Goal: Navigation & Orientation: Find specific page/section

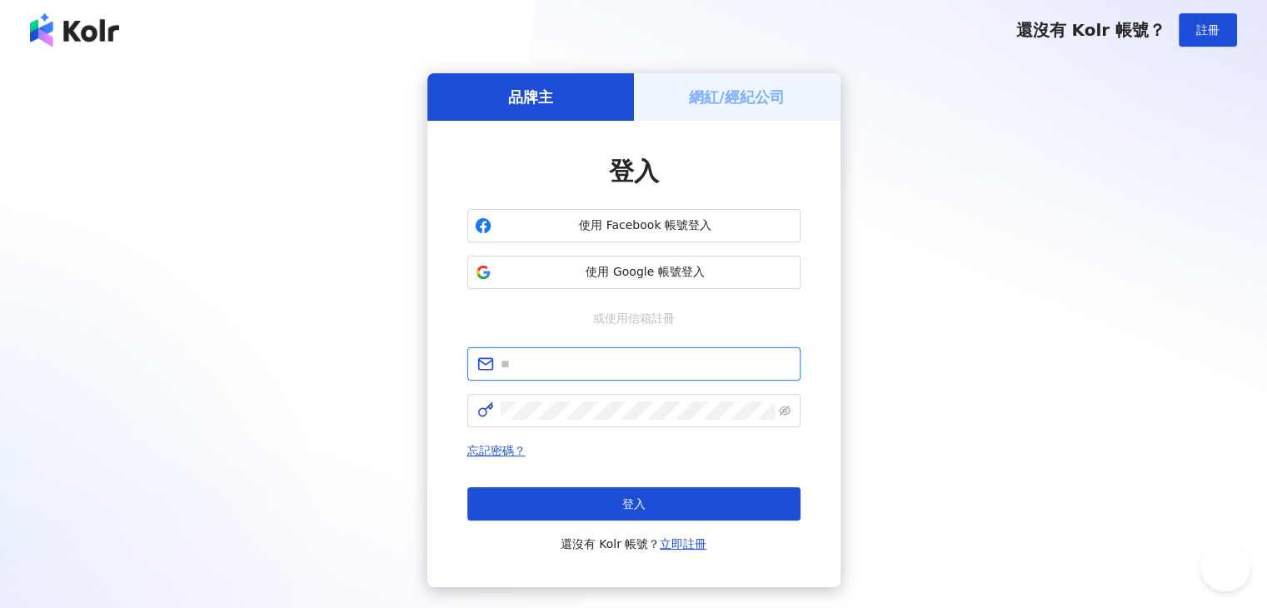
click at [569, 362] on input "text" at bounding box center [646, 364] width 290 height 18
type input "**********"
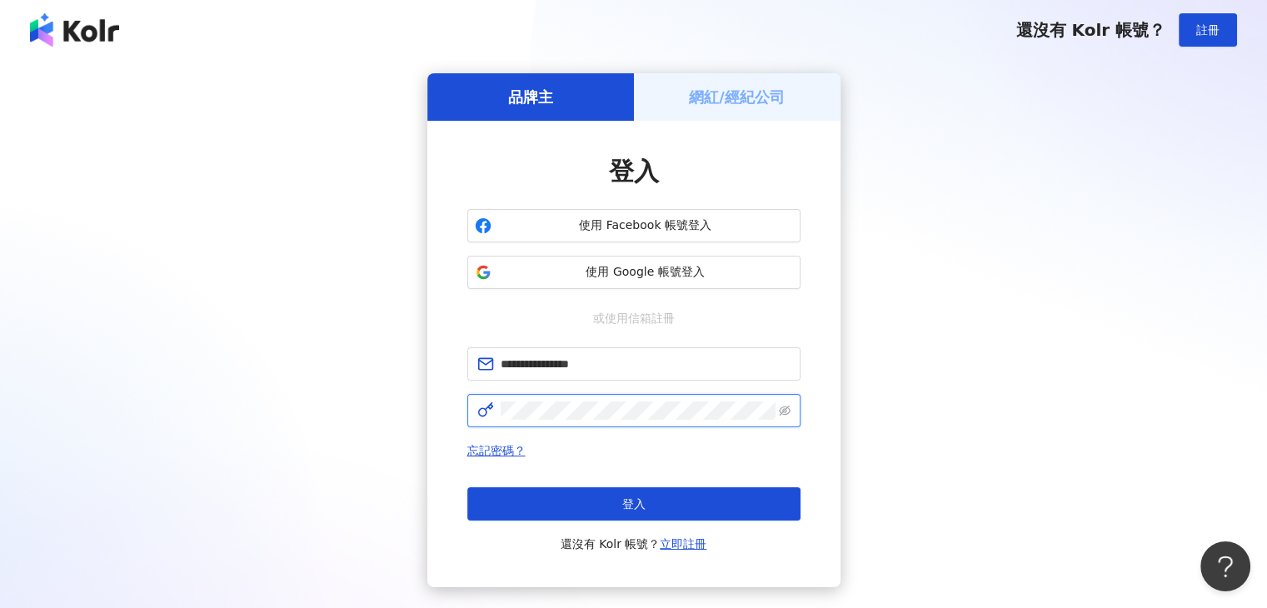
click button "登入" at bounding box center [633, 503] width 333 height 33
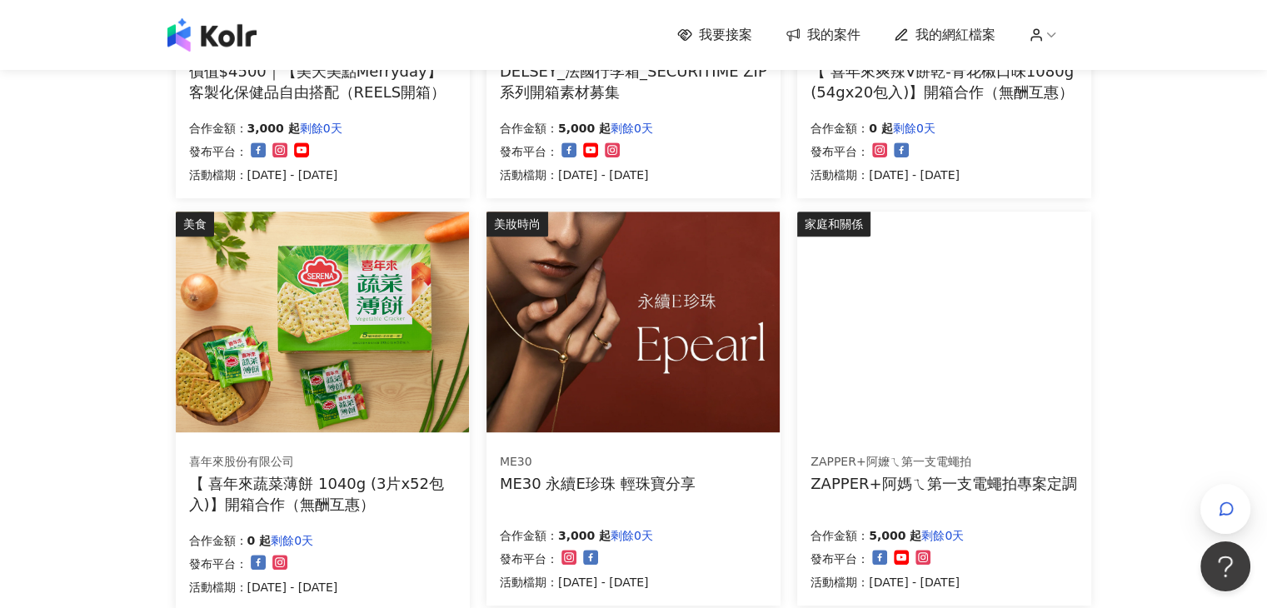
scroll to position [1000, 0]
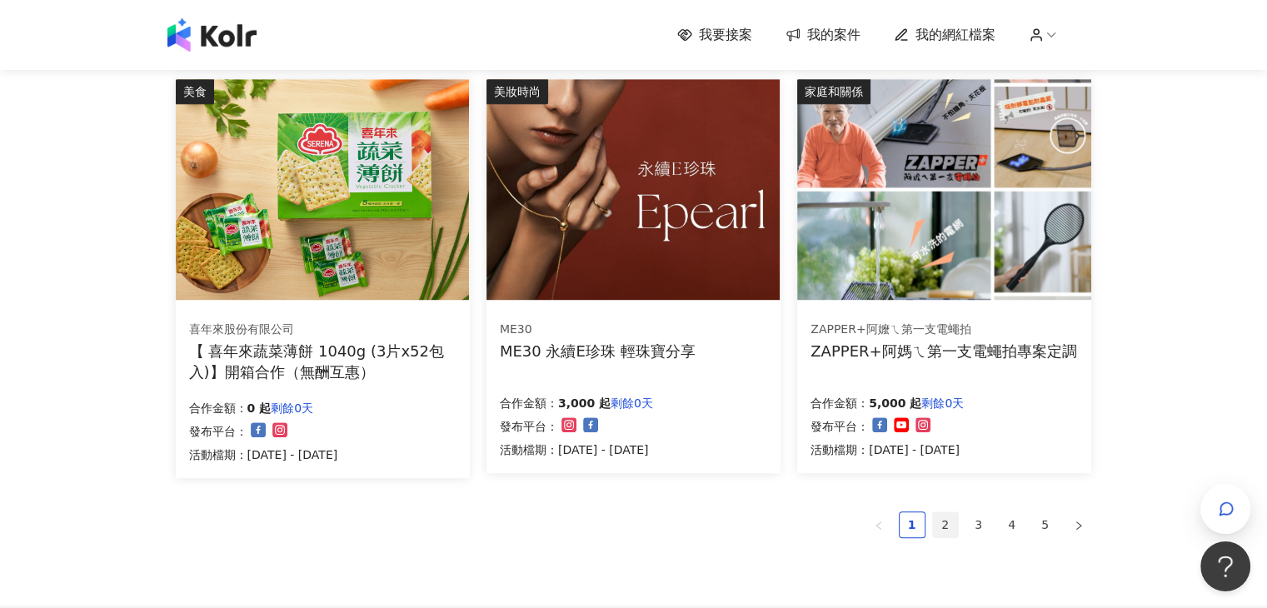
click at [940, 526] on link "2" at bounding box center [945, 524] width 25 height 25
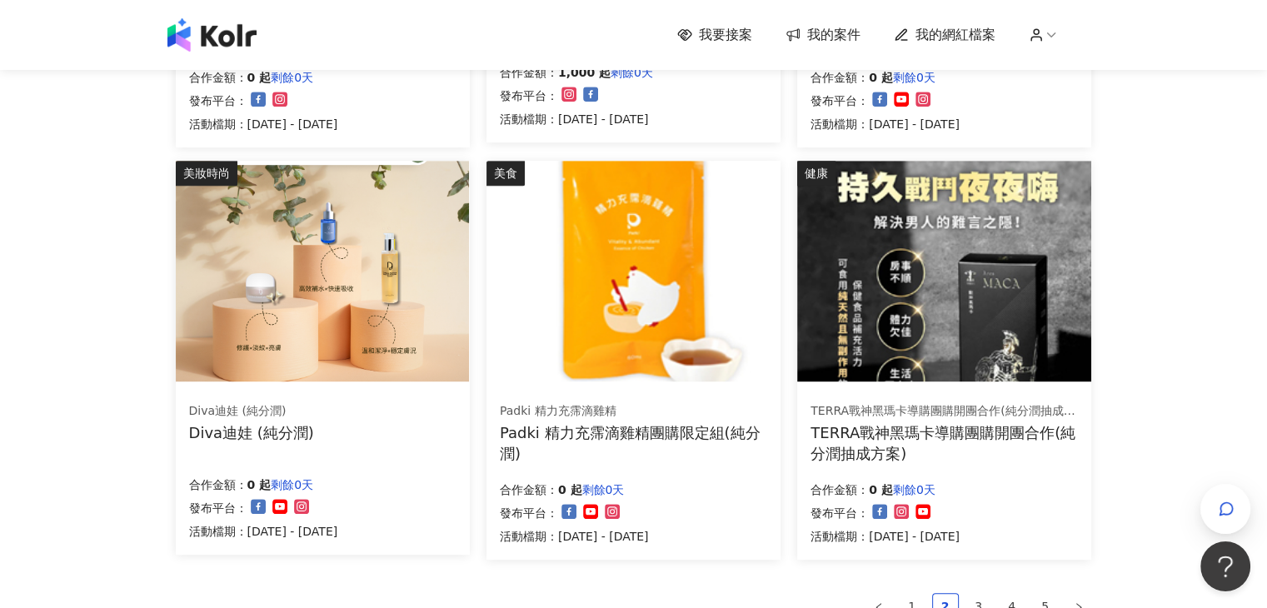
scroll to position [911, 0]
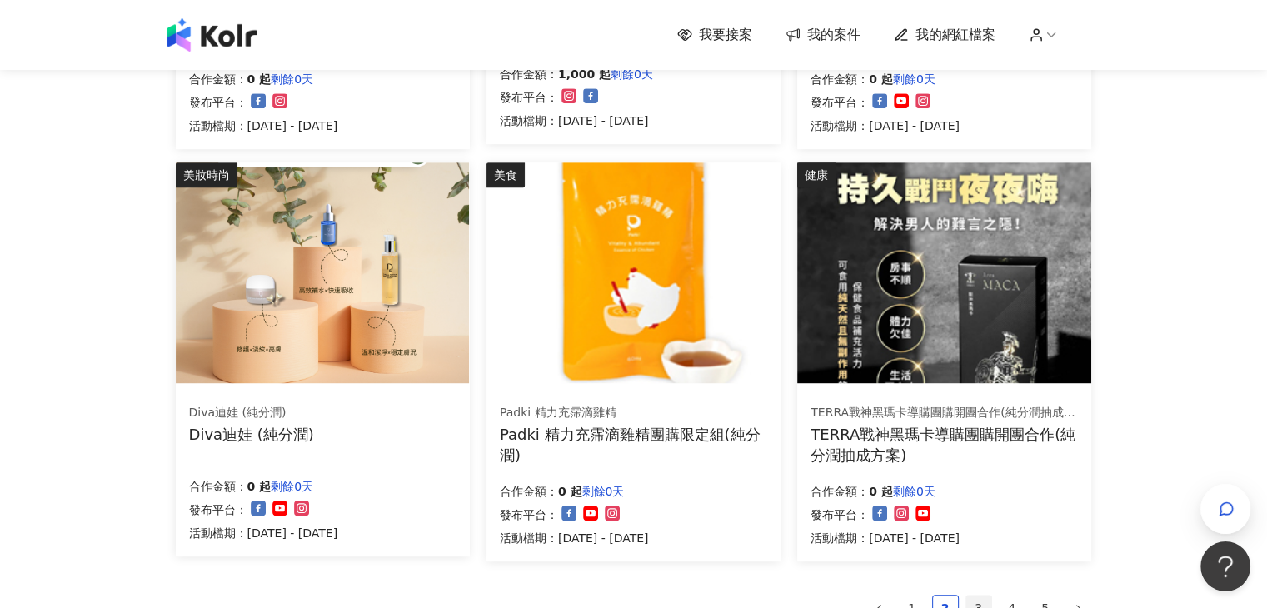
click at [973, 602] on link "3" at bounding box center [978, 608] width 25 height 25
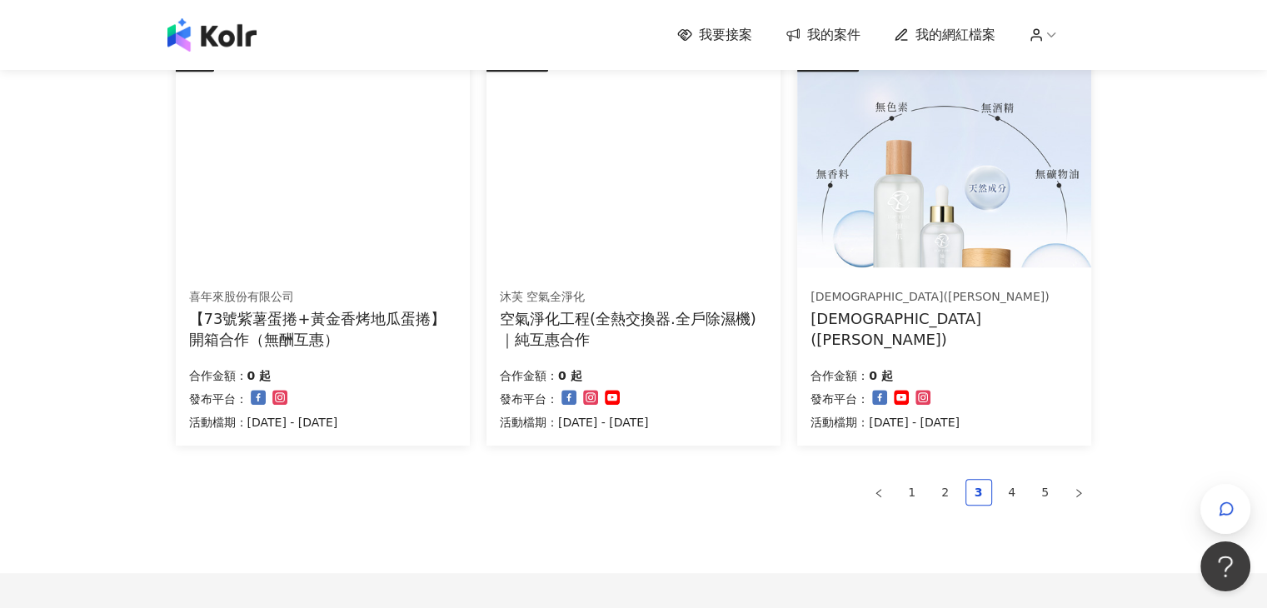
scroll to position [1036, 0]
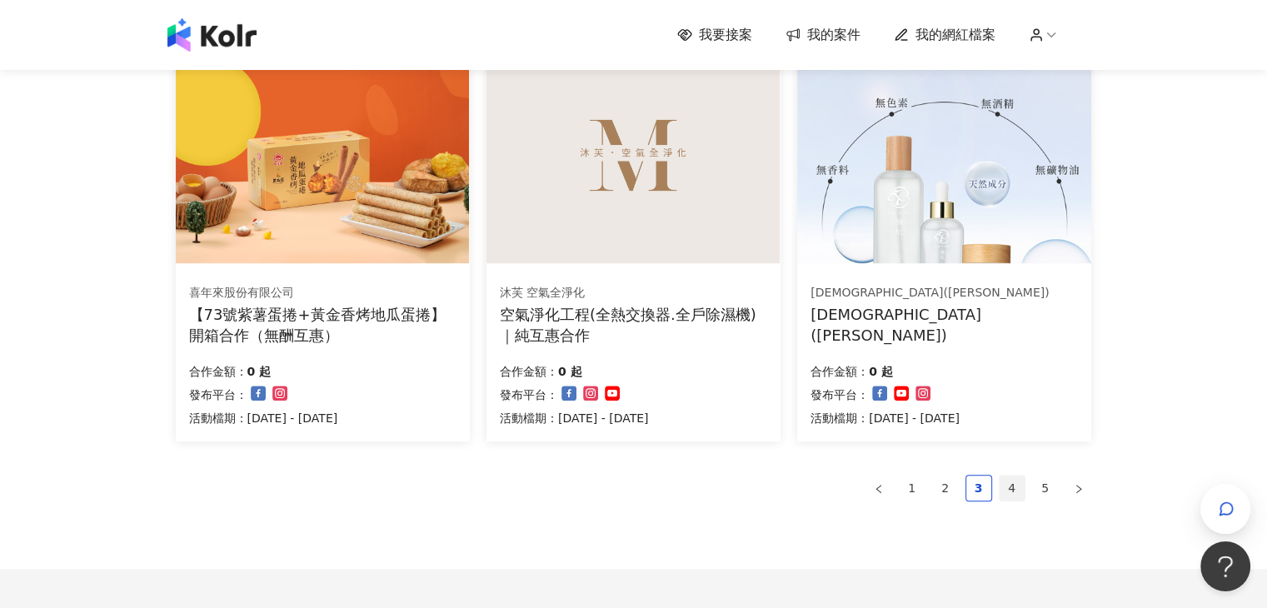
click at [1022, 484] on link "4" at bounding box center [1012, 488] width 25 height 25
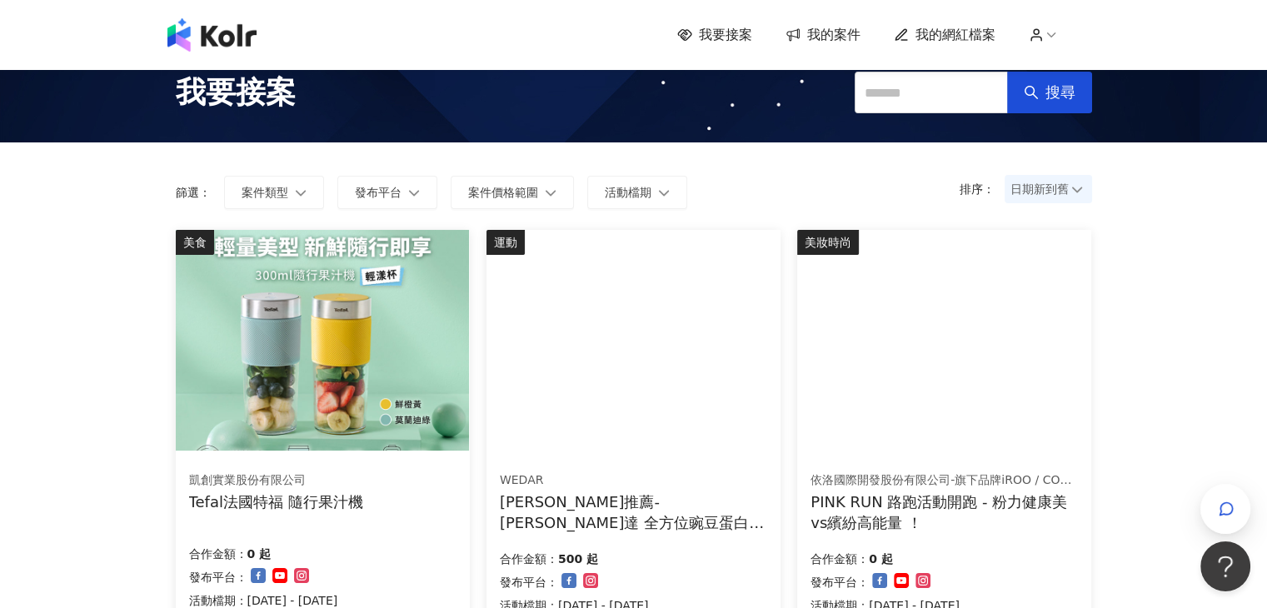
scroll to position [0, 0]
